Goal: Information Seeking & Learning: Learn about a topic

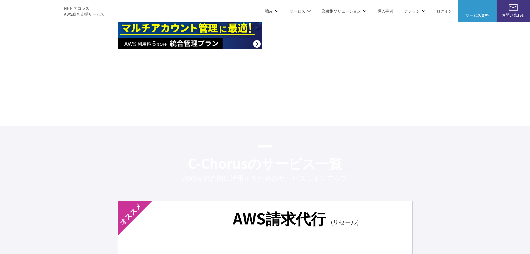
scroll to position [891, 0]
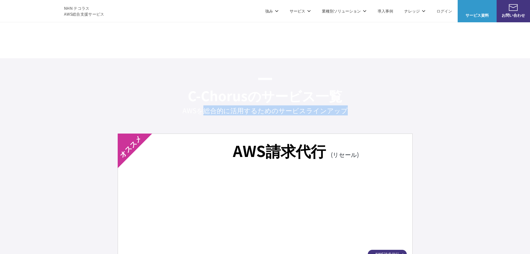
drag, startPoint x: 205, startPoint y: 111, endPoint x: 379, endPoint y: 116, distance: 174.0
click at [379, 116] on div "C-Chorusのサービス一覧 AWSを総合的に活用するための サービスラインアップ" at bounding box center [265, 101] width 530 height 86
copy p "総合的に活用するための サービスラインアップ"
click at [139, 33] on link "C-Chorusの強み" at bounding box center [140, 34] width 29 height 6
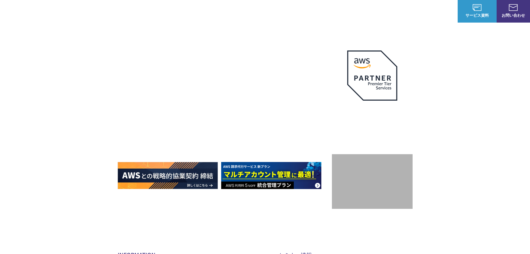
click at [301, 11] on p "サービス" at bounding box center [300, 11] width 21 height 6
click at [408, 11] on p "ナレッジ" at bounding box center [414, 11] width 21 height 6
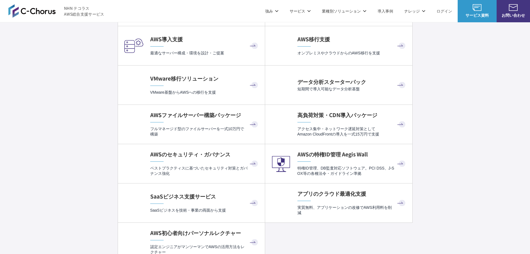
scroll to position [1253, 0]
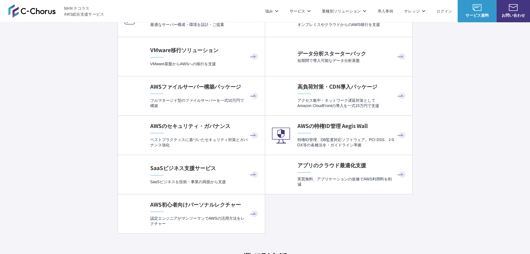
click at [149, 47] on link "AWS請求代行サービス" at bounding box center [141, 48] width 39 height 6
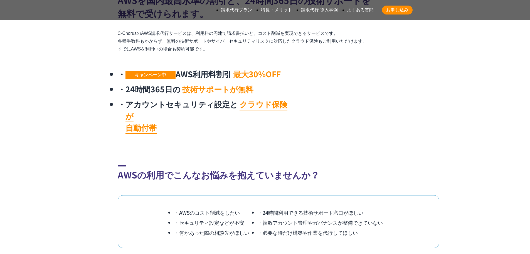
scroll to position [1308, 0]
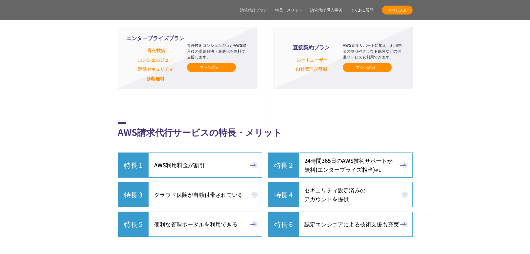
click at [373, 89] on li "直接契約プラン ルートユーザー 自社管理が可能 AWS直接サポートに加え、利用料金の割引やクラウド保険などの付帯サービスも利用できます。 プラン詳細" at bounding box center [343, 58] width 139 height 62
click at [370, 70] on span "プラン詳細" at bounding box center [367, 67] width 23 height 6
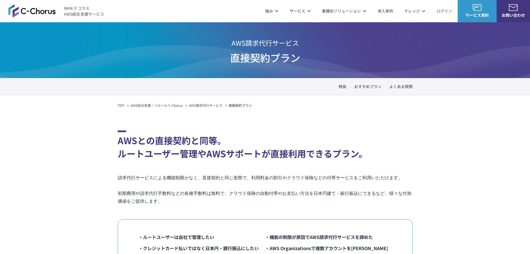
click at [161, 45] on link "AWS請求代行サービス" at bounding box center [142, 48] width 40 height 6
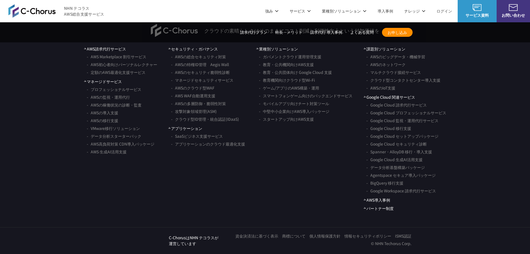
scroll to position [4402, 0]
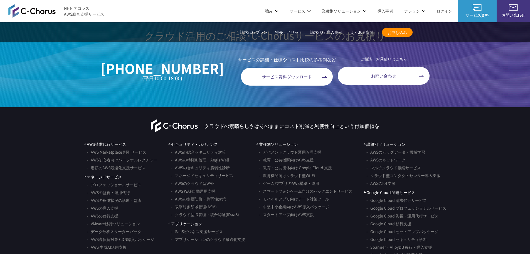
click at [473, 141] on nav "AWS請求代行サービス AWS Marketplace 割引サービス AWS初心者向けパーソナルレクチャー 定額のAWS最適化支援サービス マネージドサービス…" at bounding box center [265, 223] width 530 height 165
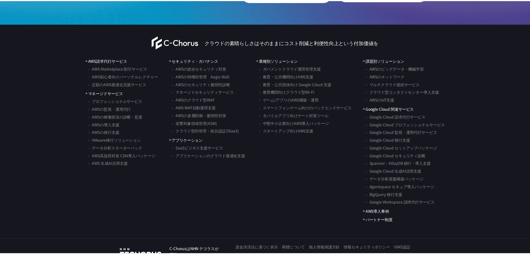
scroll to position [0, 0]
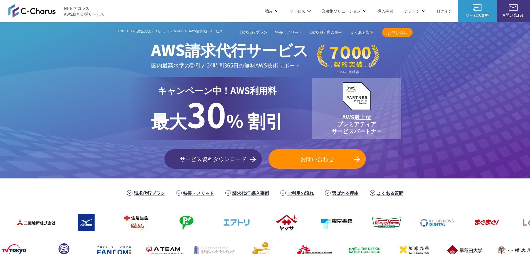
click at [142, 49] on link "AWS請求代行サービス" at bounding box center [141, 48] width 39 height 6
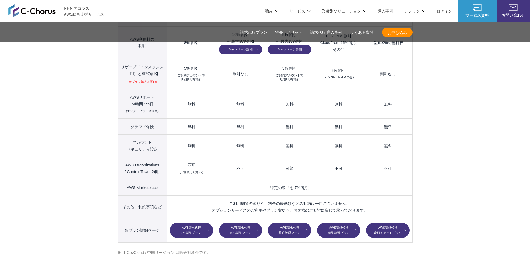
scroll to position [688, 0]
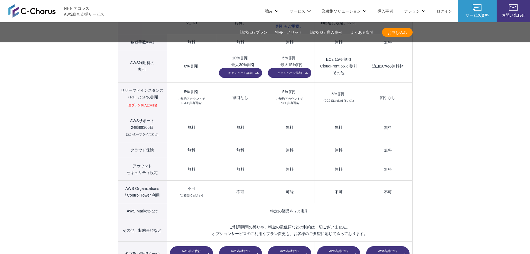
drag, startPoint x: 0, startPoint y: 0, endPoint x: 244, endPoint y: 240, distance: 342.5
click at [244, 246] on link "AWS請求代行 10%割引プラン" at bounding box center [240, 253] width 43 height 15
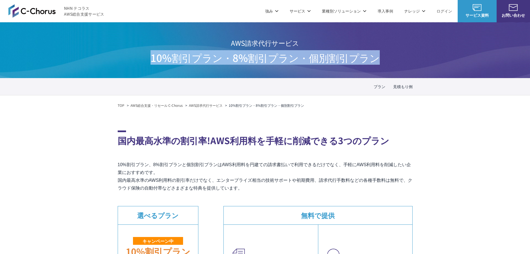
drag, startPoint x: 380, startPoint y: 56, endPoint x: 104, endPoint y: 65, distance: 276.3
click at [104, 65] on div "AWS請求代行サービス 10%割引プラン・8%割引プラン ・個別割引プラン" at bounding box center [265, 50] width 530 height 56
copy span "10%割引プラン・8%割引プラン ・個別割引プラン"
